Goal: Find specific page/section: Locate item on page

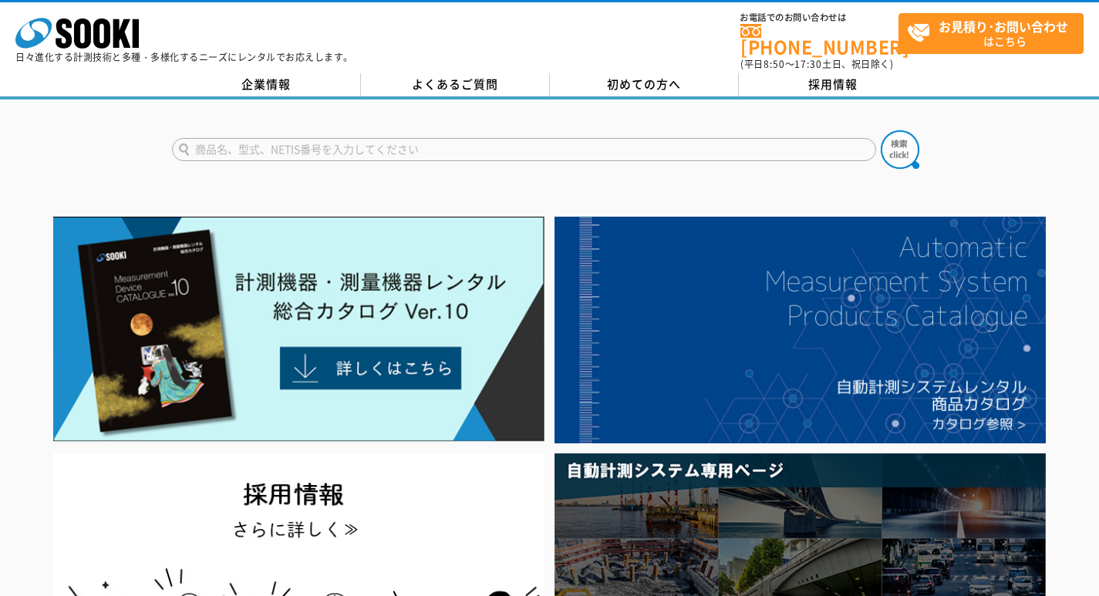
click at [335, 138] on input "text" at bounding box center [524, 149] width 704 height 23
type input "AD5695"
click at [880, 130] on button at bounding box center [899, 149] width 39 height 39
